Goal: Task Accomplishment & Management: Complete application form

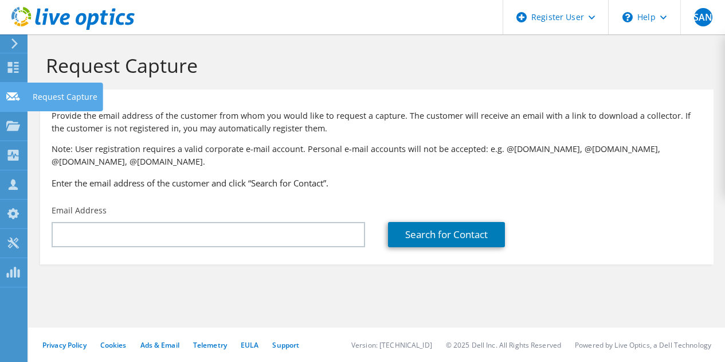
click at [17, 96] on use at bounding box center [13, 96] width 14 height 9
click at [139, 234] on input "text" at bounding box center [209, 234] width 314 height 25
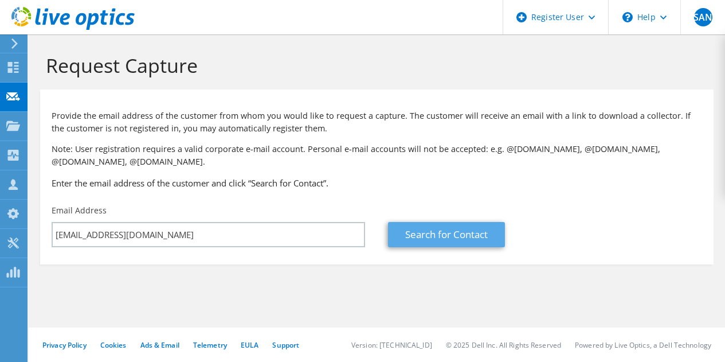
type input "imascarenhas@eiic.ae"
click at [432, 229] on link "Search for Contact" at bounding box center [446, 234] width 117 height 25
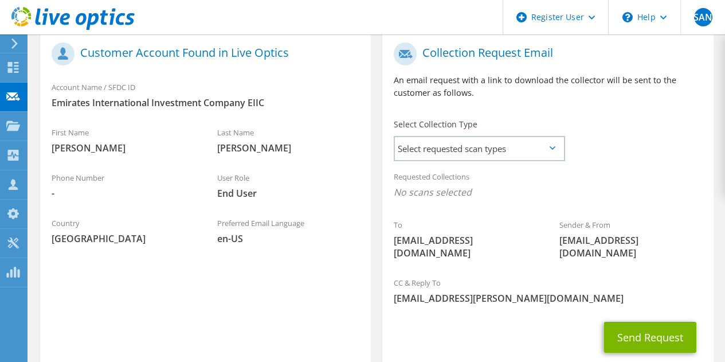
scroll to position [247, 0]
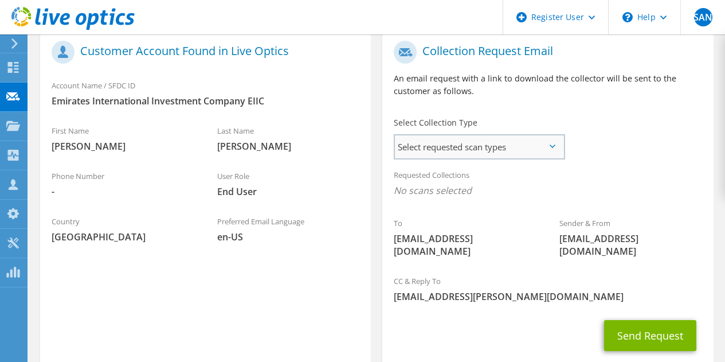
click at [451, 152] on span "Select requested scan types" at bounding box center [479, 146] width 169 height 23
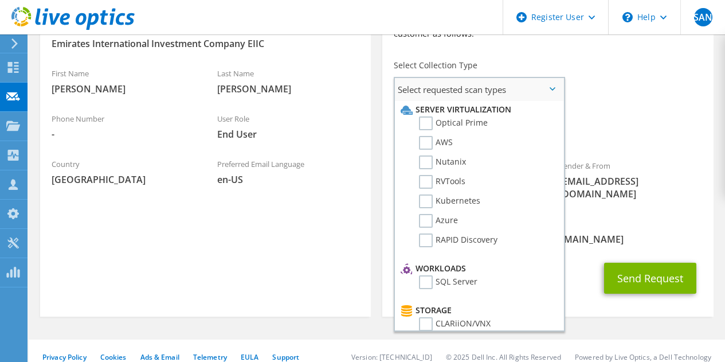
scroll to position [0, 0]
click at [446, 127] on label "Optical Prime" at bounding box center [453, 125] width 69 height 14
click at [0, 0] on input "Optical Prime" at bounding box center [0, 0] width 0 height 0
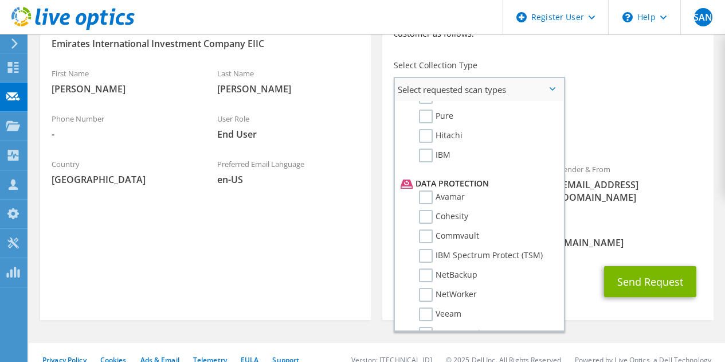
scroll to position [506, 0]
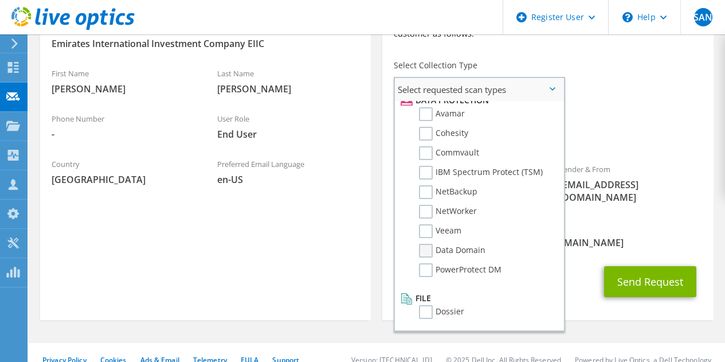
click at [457, 249] on label "Data Domain" at bounding box center [452, 251] width 67 height 14
click at [0, 0] on input "Data Domain" at bounding box center [0, 0] width 0 height 0
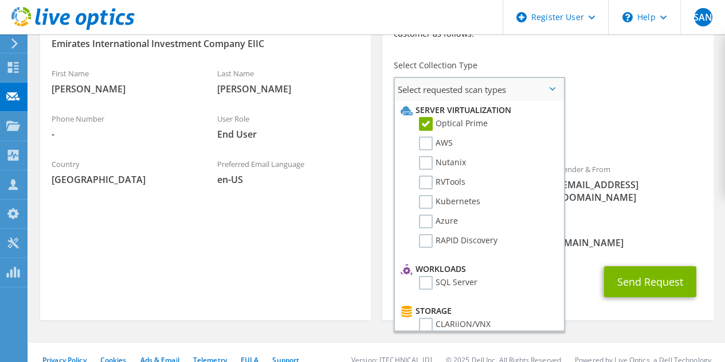
scroll to position [0, 0]
click at [547, 90] on span "Select requested scan types" at bounding box center [479, 89] width 169 height 23
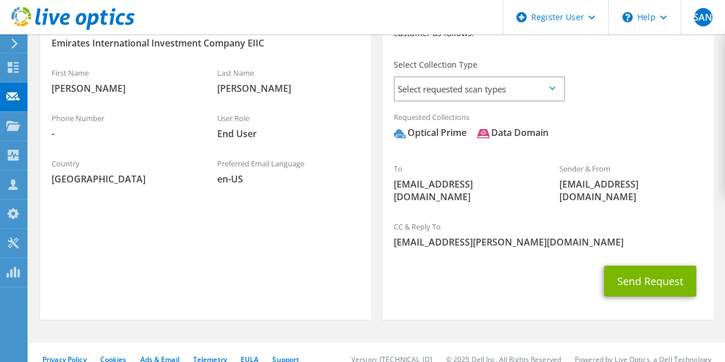
scroll to position [305, 0]
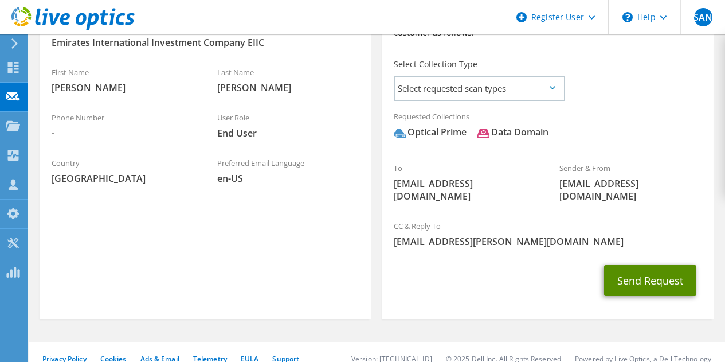
click at [659, 267] on button "Send Request" at bounding box center [650, 280] width 92 height 31
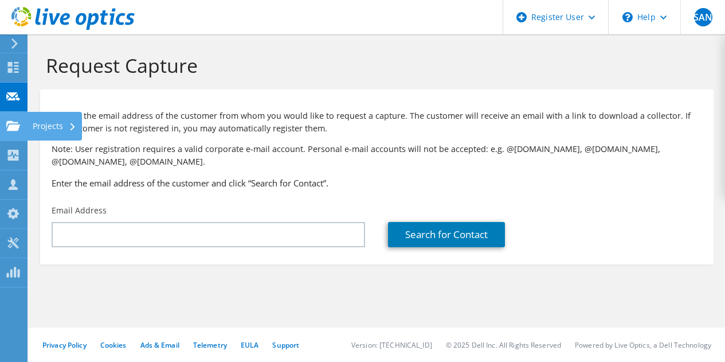
click at [44, 124] on div "Projects" at bounding box center [54, 126] width 55 height 29
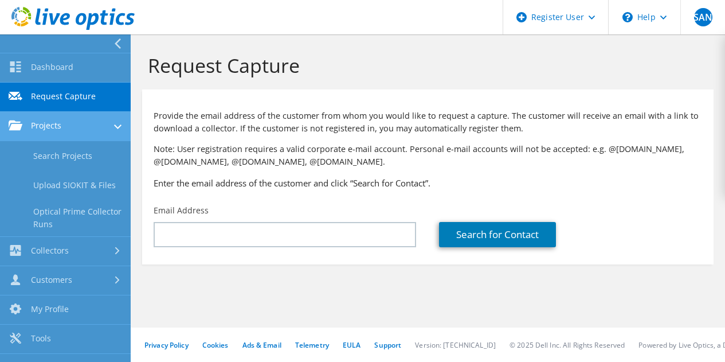
click at [62, 127] on link "Projects" at bounding box center [65, 126] width 131 height 29
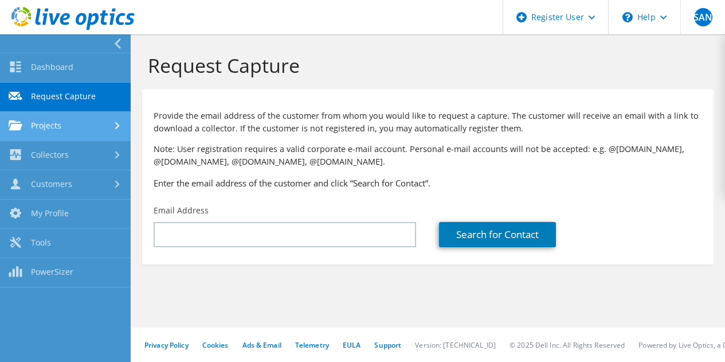
click at [62, 127] on link "Projects" at bounding box center [65, 126] width 131 height 29
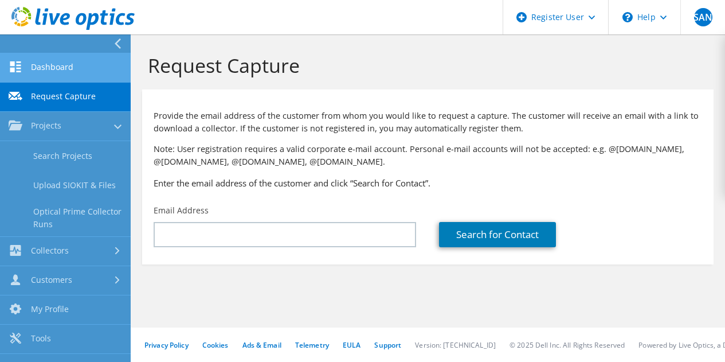
click at [63, 75] on link "Dashboard" at bounding box center [65, 67] width 131 height 29
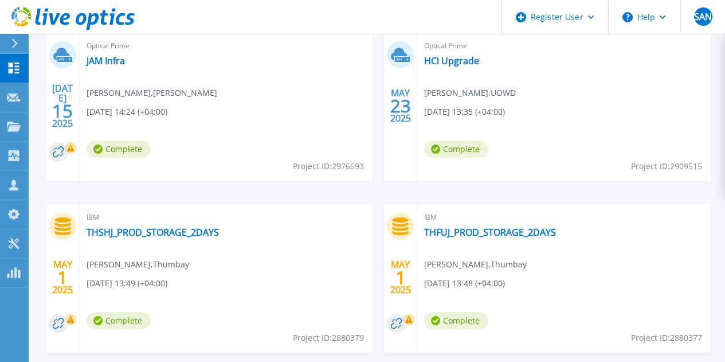
scroll to position [408, 0]
click at [219, 227] on link "THSHJ_PROD_STORAGE_2DAYS" at bounding box center [153, 232] width 132 height 11
